Goal: Task Accomplishment & Management: Complete application form

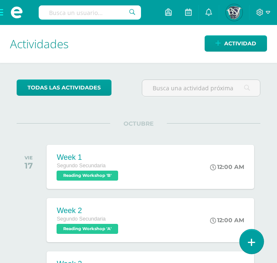
click at [256, 238] on link at bounding box center [251, 241] width 24 height 24
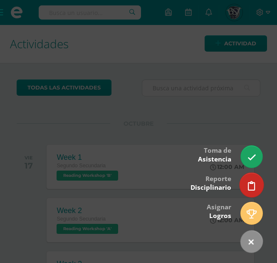
click at [254, 183] on icon at bounding box center [251, 186] width 7 height 10
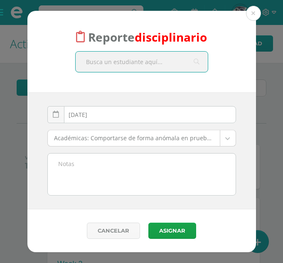
click at [143, 60] on input "text" at bounding box center [142, 62] width 132 height 20
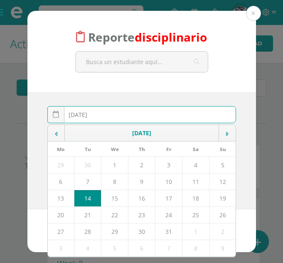
click at [139, 117] on div "2025-10-14 October, 2025 Mo Tu We Th Fr Sa Su 29 30 1 2 3 4 5 6 7 8 9 10 11 12 …" at bounding box center [141, 118] width 189 height 24
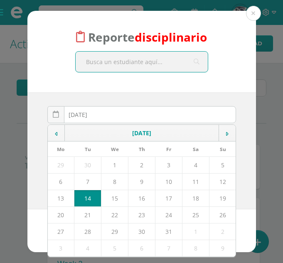
click at [138, 55] on input "text" at bounding box center [142, 62] width 132 height 20
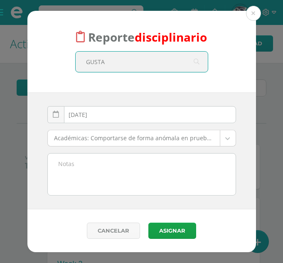
type input "GUSTAV"
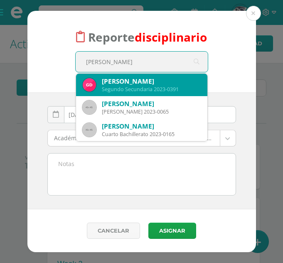
click at [142, 86] on div "Segundo Secundaria 2023-0391" at bounding box center [151, 89] width 99 height 7
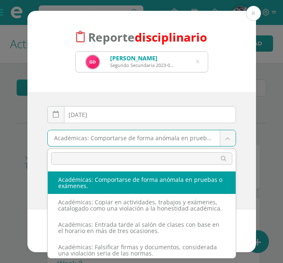
click at [140, 142] on body "Reporte disciplinario Gustavo Andrés Díaz Ardón Segundo Secundaria 2023-0391 GU…" at bounding box center [141, 131] width 283 height 263
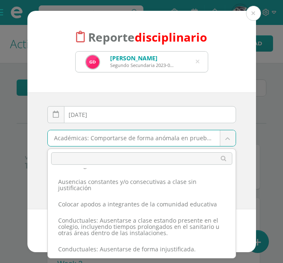
scroll to position [270, 0]
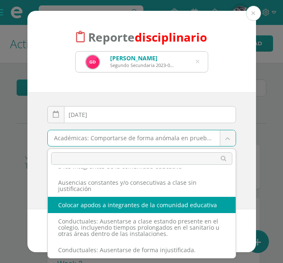
select select "13"
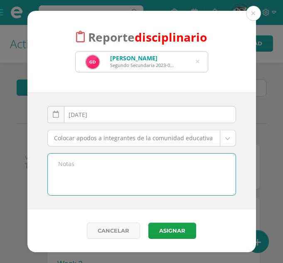
click at [101, 165] on textarea at bounding box center [142, 174] width 188 height 42
type textarea "Y"
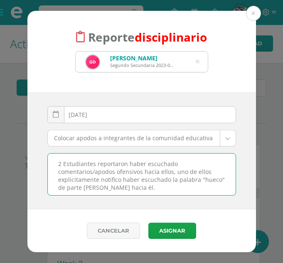
click at [71, 179] on textarea "2 Estudiantes reportaron haber escuchado comentarios/apodos ofensivos hacia ell…" at bounding box center [142, 174] width 188 height 42
click at [102, 186] on textarea "2 Estudiantes reportaron haber escuchado comentarios/apodos ofensivos hacia ell…" at bounding box center [142, 174] width 188 height 42
click at [73, 190] on textarea "2 Estudiantes reportaron haber escuchado comentarios/apodos ofensivos hacia ell…" at bounding box center [142, 174] width 188 height 42
click at [77, 189] on textarea "2 Estudiantes reportaron haber escuchado comentarios/apodos ofensivos hacia ell…" at bounding box center [142, 174] width 188 height 42
click at [177, 187] on textarea "2 Estudiantes reportaron haber escuchado comentarios/apodos ofensivos hacia ell…" at bounding box center [142, 174] width 188 height 42
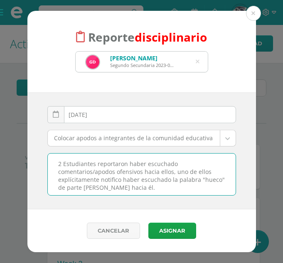
drag, startPoint x: 177, startPoint y: 187, endPoint x: 37, endPoint y: 156, distance: 143.0
click at [37, 156] on div "2025-10-14 October, 2025 Mo Tu We Th Fr Sa Su 29 30 1 2 3 4 5 6 7 8 9 10 11 12 …" at bounding box center [141, 150] width 229 height 117
paste textarea "Dos estudiantes reportaron haber escuchado comentarios o apodos ofensivos hacia…"
click at [58, 165] on textarea "Dos estudiantes reportaron haber escuchado comentarios o apodos ofensivos hacia…" at bounding box center [142, 174] width 188 height 42
click at [128, 180] on textarea "Dos estudiantes reportaron haber escuchado comentarios o apodos ofensivos hacia…" at bounding box center [142, 174] width 188 height 42
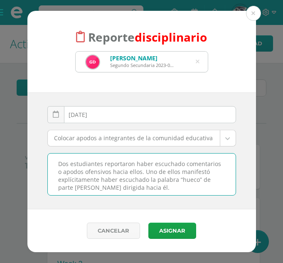
click at [142, 168] on textarea "Dos estudiantes reportaron haber escuchado comentarios o apodos ofensivos hacia…" at bounding box center [142, 174] width 188 height 42
click at [189, 183] on textarea "Dos estudiantes reportaron haber escuchado comentarios o apodos ofensivos hacia…" at bounding box center [142, 174] width 188 height 42
click at [172, 189] on textarea "Dos estudiantes reportaron haber escuchado comentarios o apodos ofensivos hacia…" at bounding box center [142, 174] width 188 height 42
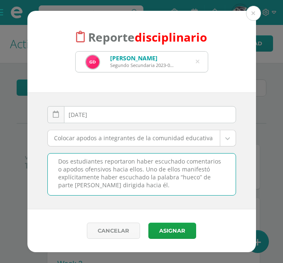
scroll to position [2, 0]
type textarea "Dos estudiantes reportaron haber escuchado comentarios o apodos ofensivos hacia…"
click at [171, 235] on button "Asignar" at bounding box center [172, 230] width 48 height 16
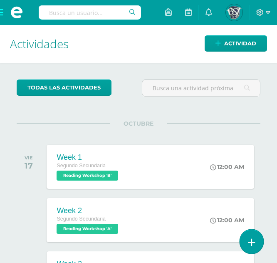
click at [248, 247] on link at bounding box center [251, 241] width 24 height 24
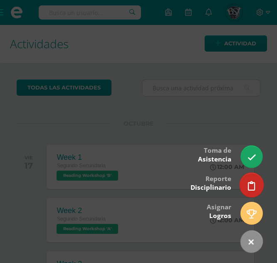
click at [251, 185] on icon at bounding box center [251, 186] width 7 height 10
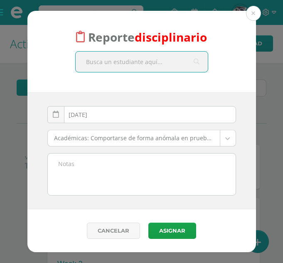
click at [125, 139] on body "Reporte disciplinario 2025-10-14 October, 2025 Mo Tu We Th Fr Sa Su 29 30 1 2 3…" at bounding box center [141, 131] width 283 height 263
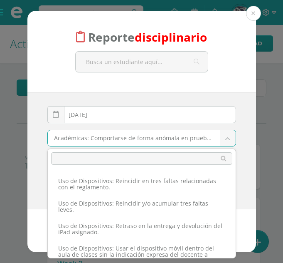
scroll to position [1495, 0]
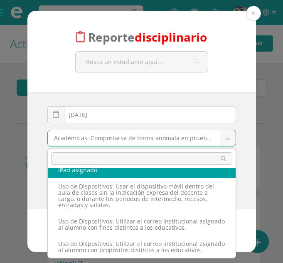
click at [200, 146] on body "Reporte disciplinario 2025-10-14 October, 2025 Mo Tu We Th Fr Sa Su 29 30 1 2 3…" at bounding box center [141, 131] width 283 height 263
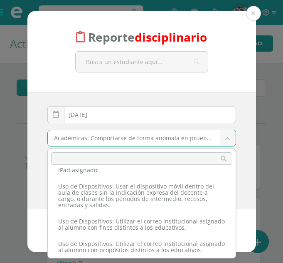
click at [187, 140] on body "Reporte disciplinario 2025-10-14 October, 2025 Mo Tu We Th Fr Sa Su 29 30 1 2 3…" at bounding box center [141, 131] width 283 height 263
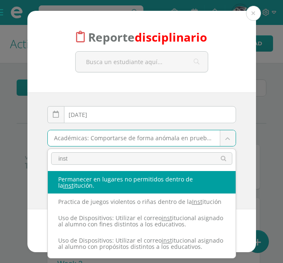
scroll to position [195, 0]
type input "inst"
select select "14"
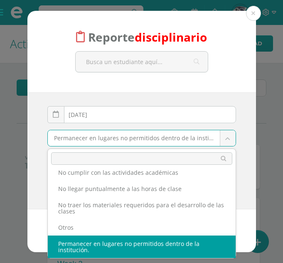
click at [159, 143] on body "Reporte disciplinario 2025-10-14 October, 2025 Mo Tu We Th Fr Sa Su 29 30 1 2 3…" at bounding box center [141, 131] width 283 height 263
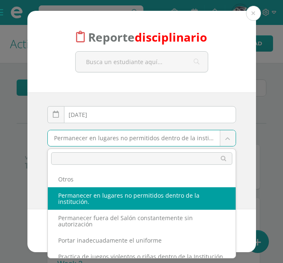
scroll to position [1092, 0]
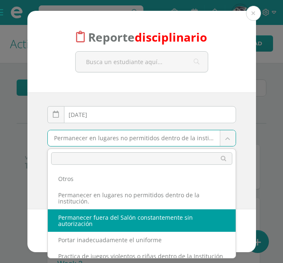
click at [23, 219] on body "Reporte disciplinario 2025-10-14 October, 2025 Mo Tu We Th Fr Sa Su 29 30 1 2 3…" at bounding box center [141, 131] width 283 height 263
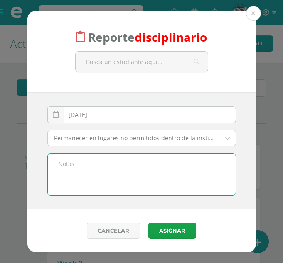
click at [77, 169] on textarea at bounding box center [142, 174] width 188 height 42
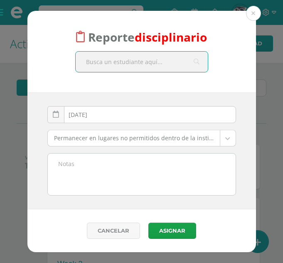
click at [121, 69] on input "text" at bounding box center [142, 62] width 132 height 20
type input "frank"
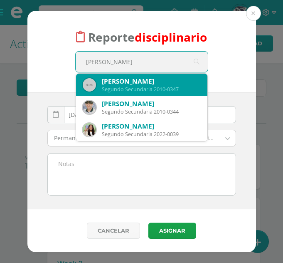
click at [126, 89] on div "Segundo Secundaria 2010-0347" at bounding box center [151, 89] width 99 height 7
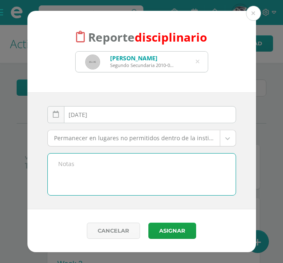
click at [100, 164] on textarea at bounding box center [142, 174] width 188 height 42
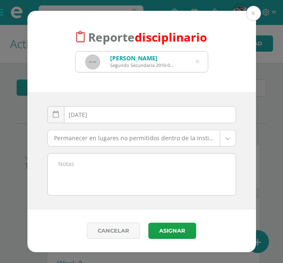
click at [85, 168] on textarea at bounding box center [142, 174] width 188 height 42
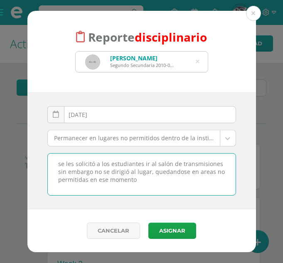
click at [163, 174] on textarea "se les solicitó a los estudiantes ir al salón de transmisiones sin embargo no s…" at bounding box center [142, 174] width 188 height 42
click at [205, 174] on textarea "se les solicitó a los estudiantes ir al salón de transmisiones sin embargo no s…" at bounding box center [142, 174] width 188 height 42
click at [139, 183] on textarea "se les solicitó a los estudiantes ir al salón de transmisiones sin embargo no s…" at bounding box center [142, 174] width 188 height 42
drag, startPoint x: 139, startPoint y: 183, endPoint x: 145, endPoint y: 182, distance: 6.7
click at [145, 182] on textarea "se les solicitó a los estudiantes ir al salón de transmisiones sin embargo no s…" at bounding box center [142, 174] width 188 height 42
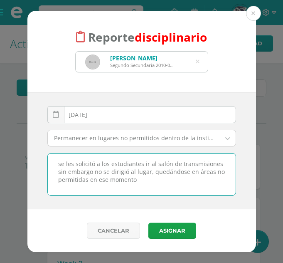
type textarea "se les solicitó a los estudiantes ir al salón de transmisiones sin embargo no s…"
click at [143, 210] on div "Cancelar Asignar Asignar Enviar y notificar Enviar e imprimir" at bounding box center [141, 230] width 229 height 43
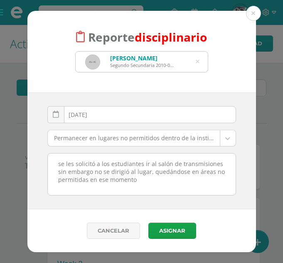
click at [99, 181] on textarea "se les solicitó a los estudiantes ir al salón de transmisiones sin embargo no s…" at bounding box center [142, 174] width 188 height 42
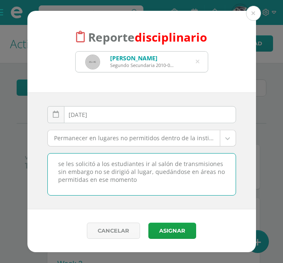
click at [107, 172] on textarea "se les solicitó a los estudiantes ir al salón de transmisiones sin embargo no s…" at bounding box center [142, 174] width 188 height 42
click at [152, 172] on textarea "se les solicitó a los estudiantes ir al salón de transmisiones sin embargo no s…" at bounding box center [142, 174] width 188 height 42
click at [91, 186] on textarea "se les solicitó a los estudiantes ir al salón de transmisiones sin embargo no s…" at bounding box center [142, 174] width 188 height 42
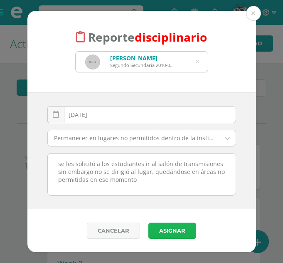
click at [168, 232] on button "Asignar" at bounding box center [172, 230] width 48 height 16
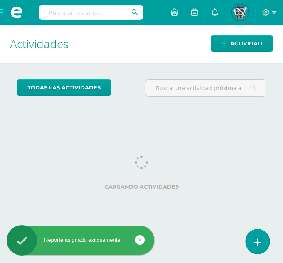
click at [256, 242] on icon at bounding box center [257, 242] width 7 height 10
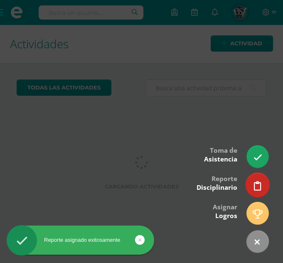
click at [260, 183] on icon at bounding box center [257, 186] width 7 height 10
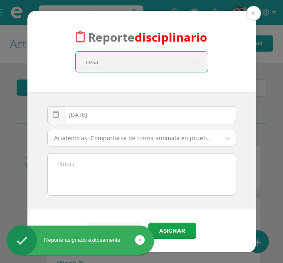
type input "cesar"
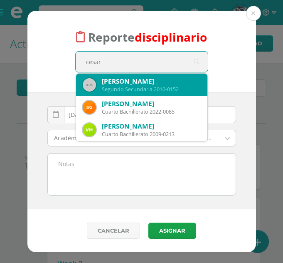
click at [119, 86] on div "Segundo Secundaria 2010-0152" at bounding box center [151, 89] width 99 height 7
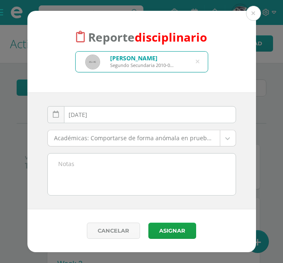
click at [92, 167] on textarea at bounding box center [142, 174] width 188 height 42
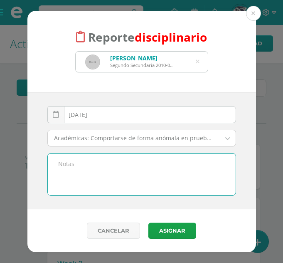
paste textarea "se les solicitó a los estudiantes ir al salón de transmisiones sin embargo no s…"
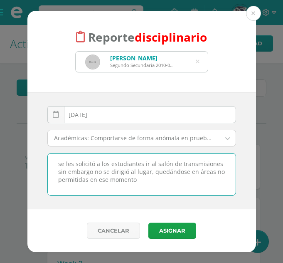
type textarea "se les solicitó a los estudiantes ir al salón de transmisiones sin embargo no s…"
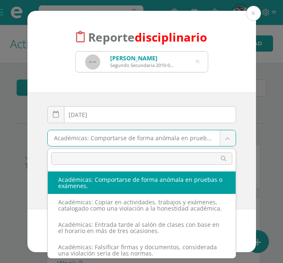
click at [111, 135] on body "Reporte disciplinario [PERSON_NAME] Segundo Secundaria 2010-0152 cesar [DATE] O…" at bounding box center [141, 131] width 283 height 263
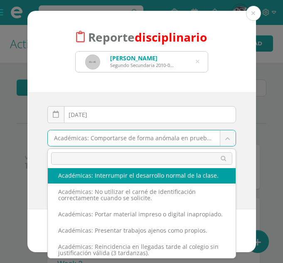
scroll to position [93, 0]
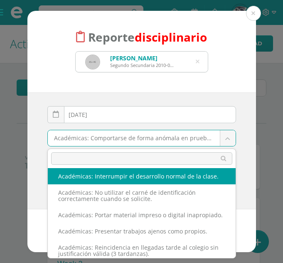
click at [102, 157] on input "text" at bounding box center [141, 158] width 181 height 12
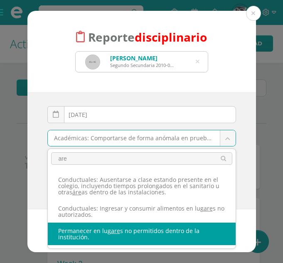
type input "are"
select select "14"
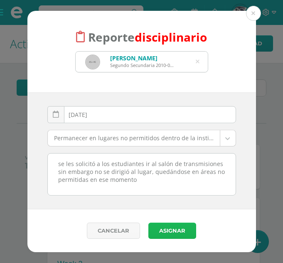
click at [178, 230] on button "Asignar" at bounding box center [172, 230] width 48 height 16
